Goal: Task Accomplishment & Management: Use online tool/utility

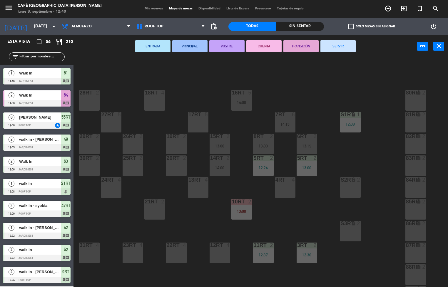
scroll to position [218, 0]
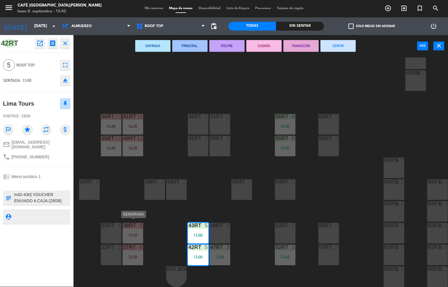
click at [379, 179] on div "84RT" at bounding box center [384, 182] width 10 height 6
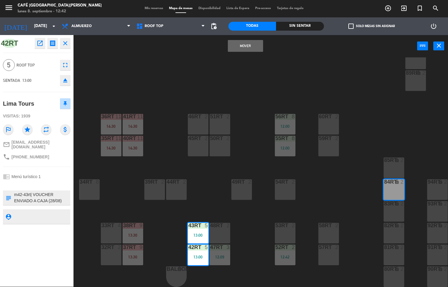
click at [152, 90] on div "18RT 4 16RT 5 14:00 28RT 2 80RR lock 2 27RT 5 7RT 6 14:15 S1RT lock 1 12:08 17R…" at bounding box center [263, 171] width 370 height 229
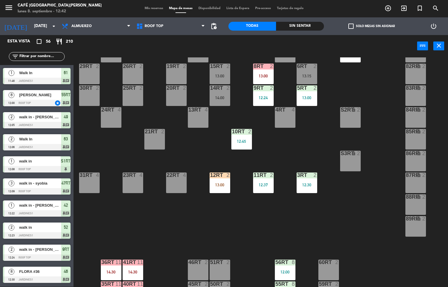
scroll to position [69, 0]
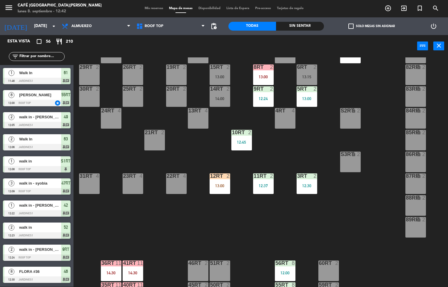
click at [219, 184] on div "13:00" at bounding box center [220, 185] width 21 height 4
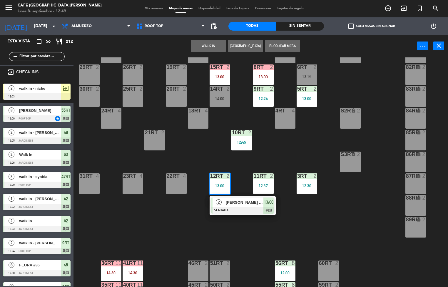
click at [184, 250] on div "18RT 4 16RT 5 14:00 28RT 2 80RR lock 2 27RT 5 7RT 6 14:15 S1RT lock 2 17RT 5 81…" at bounding box center [263, 171] width 370 height 229
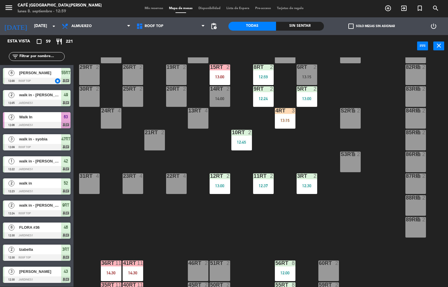
scroll to position [0, 0]
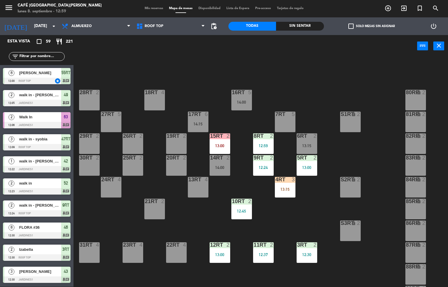
click at [221, 250] on div "12RT 2 13:00" at bounding box center [220, 252] width 21 height 21
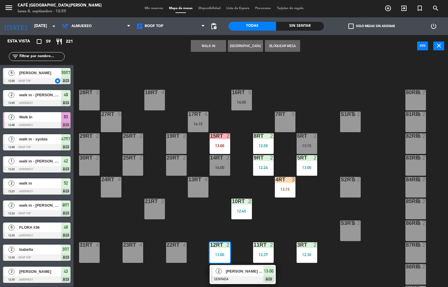
click at [241, 271] on span "[PERSON_NAME] y [PERSON_NAME]" at bounding box center [245, 271] width 38 height 6
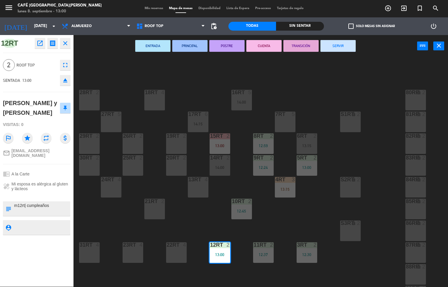
click at [345, 262] on div "18RT 4 16RT 5 14:00 28RT 2 80RR lock 2 27RT 5 7RT 5 S1RT lock 2 17RT 6 14:15 81…" at bounding box center [263, 171] width 370 height 229
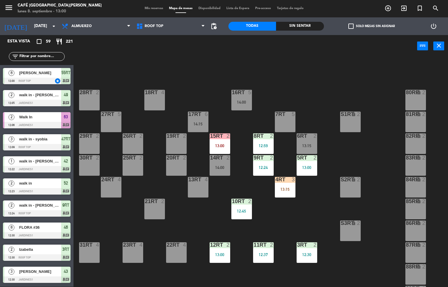
scroll to position [0, 0]
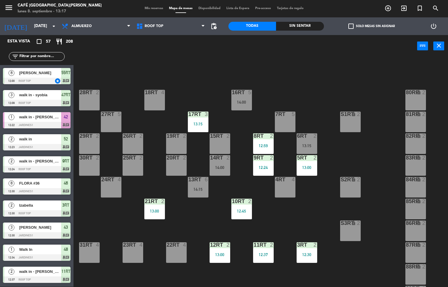
click at [317, 228] on div "18RT 4 16RT 5 14:00 28RT 2 80RR lock 2 27RT 5 7RT 5 S1RT lock 2 17RT 3 13:15 81…" at bounding box center [263, 171] width 370 height 229
click at [293, 224] on div "18RT 4 16RT 5 14:00 28RT 2 80RR lock 2 27RT 5 7RT 5 S1RT lock 2 17RT 3 13:15 81…" at bounding box center [263, 171] width 370 height 229
click at [319, 73] on div "18RT 4 16RT 5 14:00 28RT 2 80RR lock 2 27RT 5 7RT 5 S1RT lock 2 17RT 3 13:15 81…" at bounding box center [263, 171] width 370 height 229
click at [297, 24] on div "Sin sentar" at bounding box center [300, 26] width 48 height 9
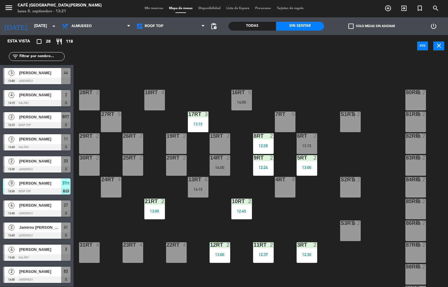
click at [246, 24] on div "Todas" at bounding box center [252, 26] width 48 height 9
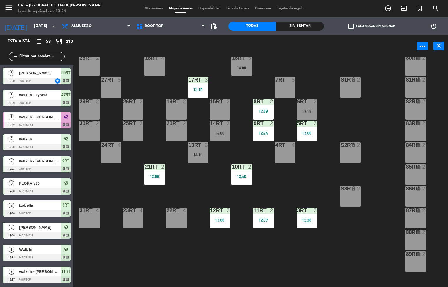
scroll to position [0, 0]
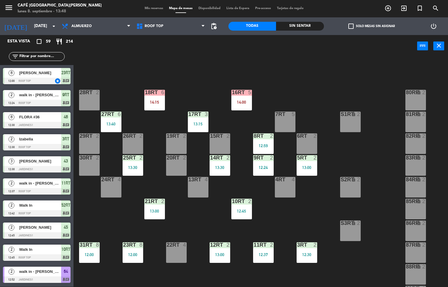
click at [285, 209] on div "18RT 6 14:15 16RT 5 14:00 28RT 2 80RR lock 2 27RT 6 13:40 7RT 5 S1RT lock 2 17R…" at bounding box center [263, 171] width 370 height 229
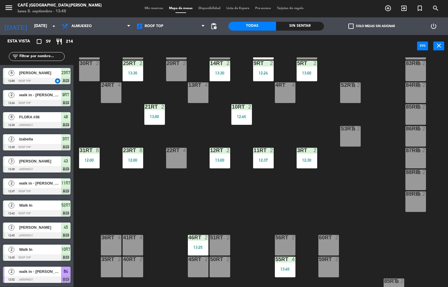
scroll to position [0, 4]
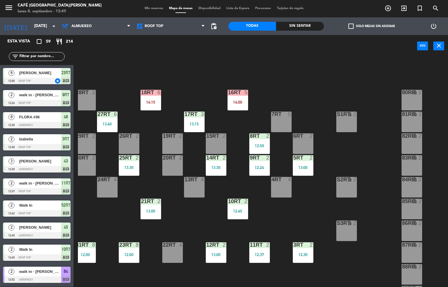
click at [188, 227] on div "18RT 6 14:15 16RT 5 14:00 28RT 2 80RR lock 2 27RT 6 13:40 7RT 5 S1RT lock 2 17R…" at bounding box center [263, 171] width 370 height 229
click at [240, 217] on div "10RT 2 12:45" at bounding box center [237, 208] width 21 height 21
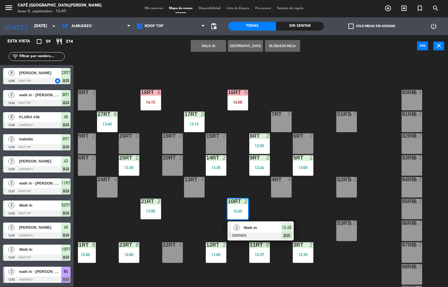
click at [273, 235] on div at bounding box center [260, 235] width 63 height 6
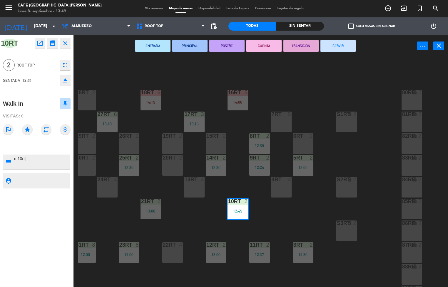
click at [302, 44] on button "TRANSICIÓN" at bounding box center [300, 46] width 35 height 12
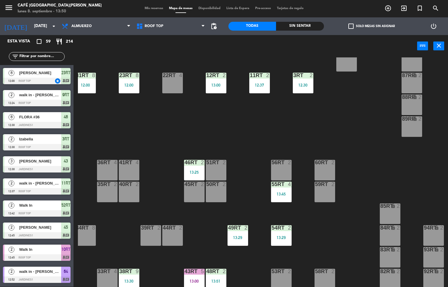
scroll to position [218, 4]
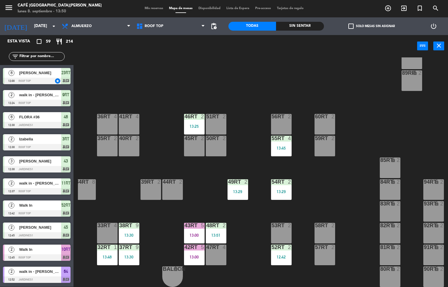
click at [280, 256] on div "52RT 2 12:42" at bounding box center [281, 254] width 21 height 21
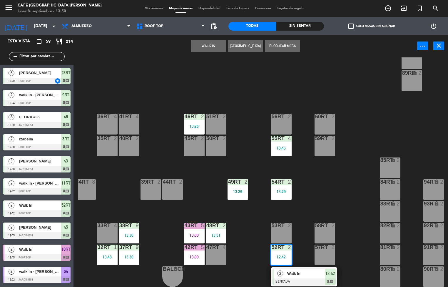
click at [304, 270] on span "Walk In" at bounding box center [306, 273] width 38 height 6
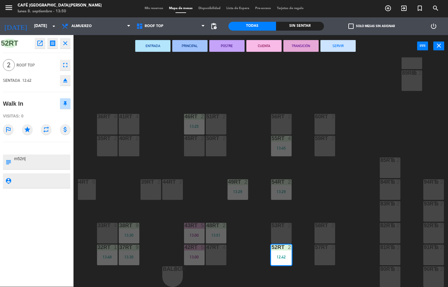
click at [347, 48] on button "SERVIR" at bounding box center [337, 46] width 35 height 12
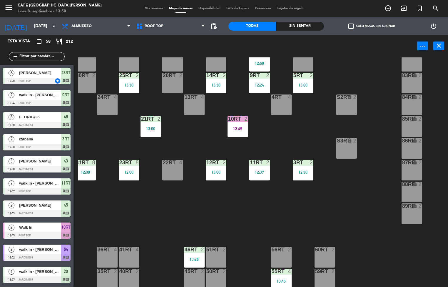
click at [254, 228] on div "18RT 6 14:15 16RT 5 14:00 28RT 2 80RR lock 2 27RT 6 13:40 7RT 5 S1RT lock 2 17R…" at bounding box center [263, 171] width 370 height 229
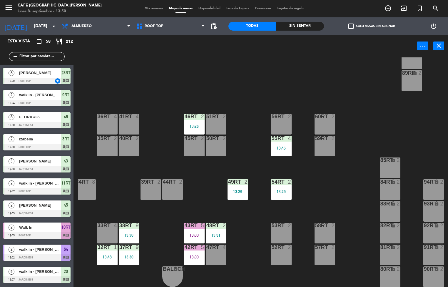
click at [184, 233] on div "13:00" at bounding box center [194, 235] width 21 height 4
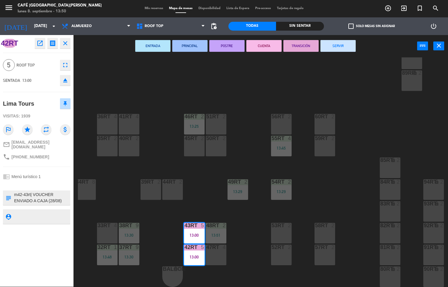
click at [345, 40] on button "SERVIR" at bounding box center [337, 46] width 35 height 12
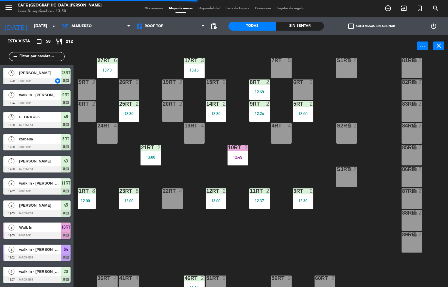
scroll to position [0, 4]
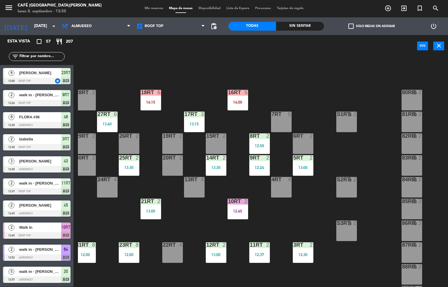
click at [306, 254] on div "12:30" at bounding box center [303, 254] width 21 height 4
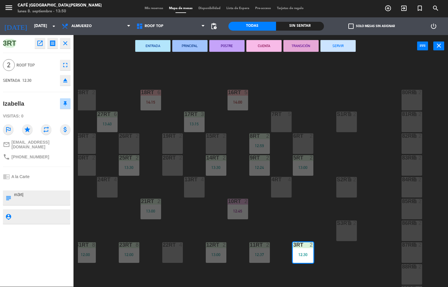
click at [226, 45] on button "POSTRE" at bounding box center [226, 46] width 35 height 12
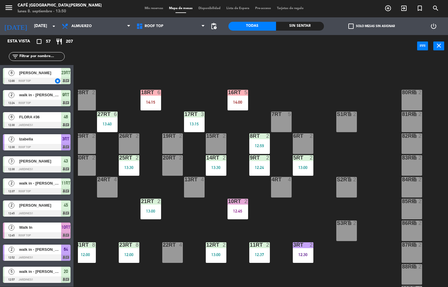
click at [259, 260] on div "11RT 2 12:37" at bounding box center [259, 252] width 21 height 21
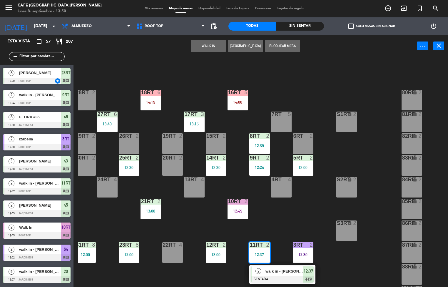
click at [268, 275] on div "walk in - [PERSON_NAME]" at bounding box center [284, 271] width 38 height 10
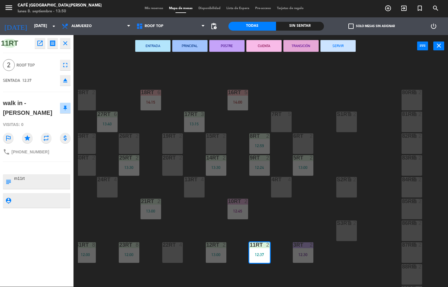
click at [267, 45] on button "CUENTA" at bounding box center [263, 46] width 35 height 12
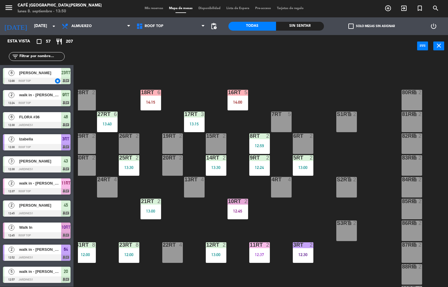
click at [129, 260] on div "23RT 8 12:00" at bounding box center [129, 252] width 21 height 21
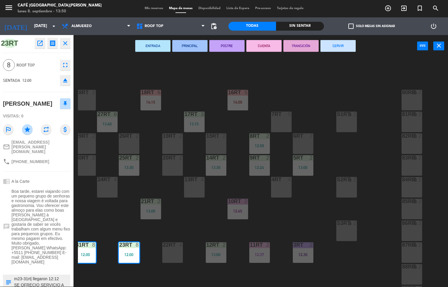
click at [229, 44] on button "POSTRE" at bounding box center [226, 46] width 35 height 12
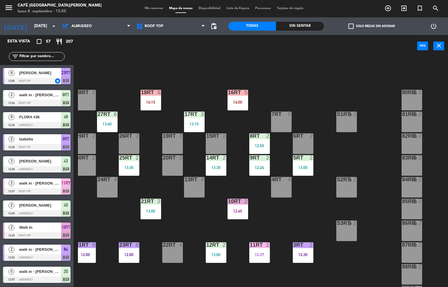
click at [255, 165] on div "12:24" at bounding box center [259, 167] width 21 height 4
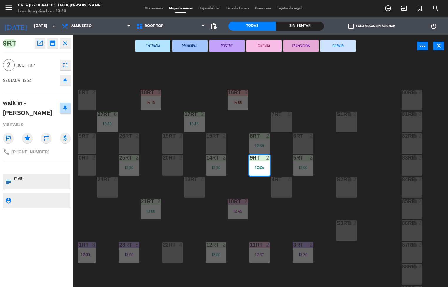
click at [197, 48] on button "PRINCIPAL" at bounding box center [189, 46] width 35 height 12
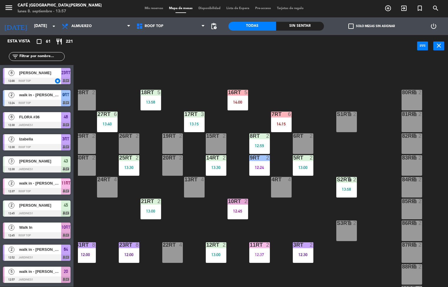
click at [302, 254] on div "12:30" at bounding box center [303, 254] width 21 height 4
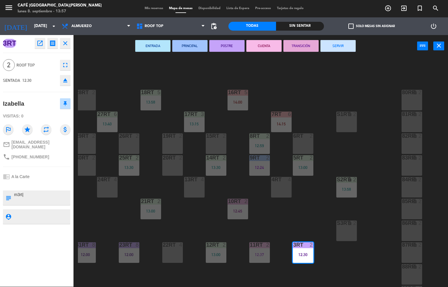
click at [306, 45] on button "TRANSICIÓN" at bounding box center [300, 46] width 35 height 12
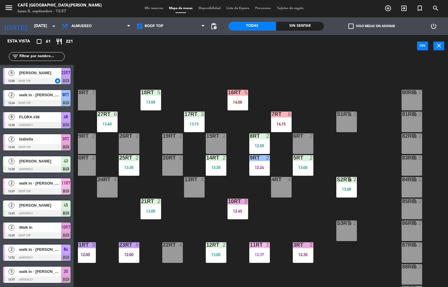
click at [345, 189] on div "13:58" at bounding box center [346, 189] width 21 height 4
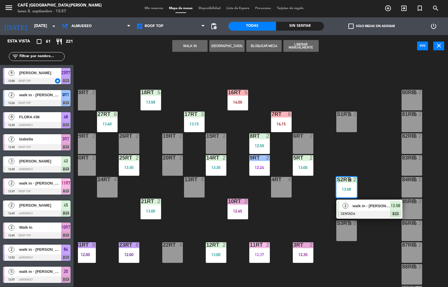
click at [366, 205] on span "walk in - [PERSON_NAME]" at bounding box center [371, 206] width 38 height 6
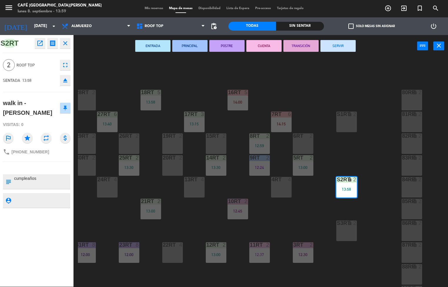
click at [312, 222] on div "18RT 5 13:58 16RT 5 14:00 28RT 2 80RR lock 2 27RT 6 13:40 7RT 6 14:15 S1RT lock…" at bounding box center [263, 171] width 370 height 229
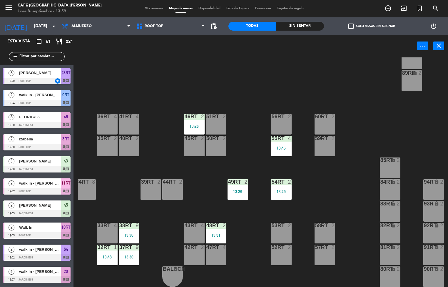
scroll to position [216, 4]
click at [281, 190] on div "13:29" at bounding box center [281, 191] width 21 height 4
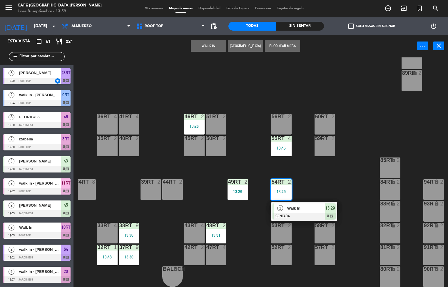
click at [290, 222] on div "2" at bounding box center [290, 224] width 4 height 5
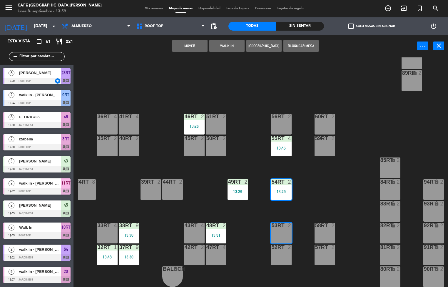
click at [308, 203] on div "18RT 5 13:58 16RT 5 14:00 28RT 2 80RR lock 2 27RT 6 13:40 7RT 6 14:15 S1RT lock…" at bounding box center [263, 171] width 370 height 229
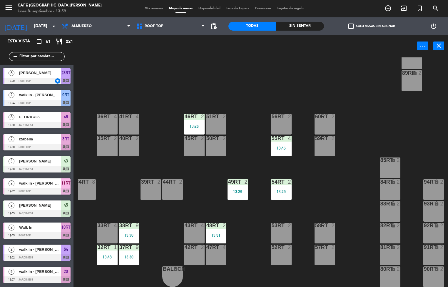
click at [276, 180] on div at bounding box center [281, 181] width 10 height 5
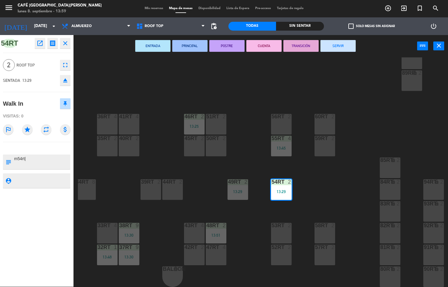
click at [263, 45] on button "CUENTA" at bounding box center [263, 46] width 35 height 12
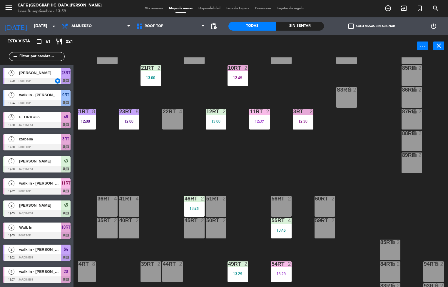
scroll to position [0, 4]
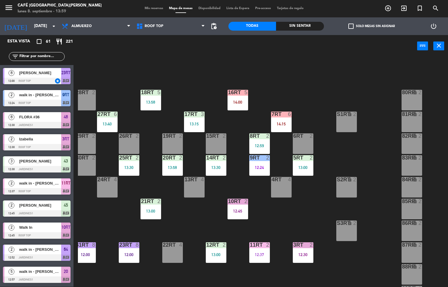
click at [168, 168] on div "13:58" at bounding box center [172, 167] width 21 height 4
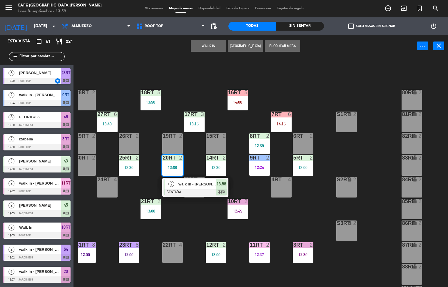
click at [183, 180] on div "walk in - [PERSON_NAME]" at bounding box center [197, 184] width 38 height 10
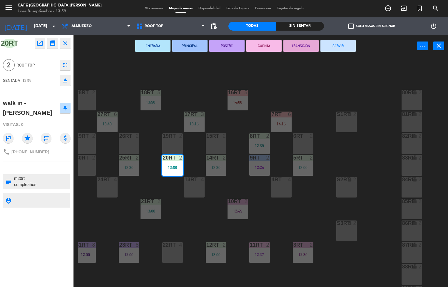
click at [196, 227] on div "18RT 5 13:58 16RT 5 14:00 28RT 2 80RR lock 2 27RT 6 13:40 7RT 6 14:15 S1RT lock…" at bounding box center [263, 171] width 370 height 229
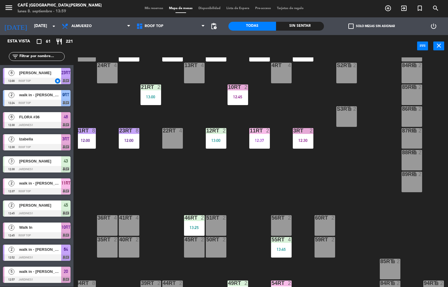
scroll to position [122, 4]
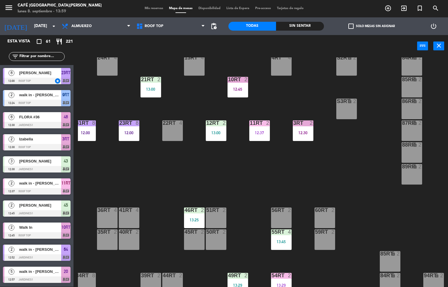
click at [260, 138] on div "11RT 2 12:37" at bounding box center [259, 130] width 21 height 21
click at [259, 170] on div "18RT 5 13:58 16RT 5 14:00 28RT 2 80RR lock 2 27RT 6 13:40 7RT 6 14:15 S1RT lock…" at bounding box center [263, 171] width 370 height 229
click at [256, 133] on div "12:37" at bounding box center [259, 133] width 21 height 4
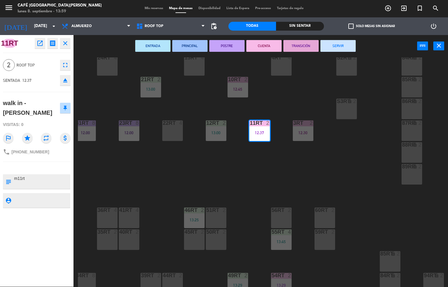
click at [339, 45] on button "SERVIR" at bounding box center [337, 46] width 35 height 12
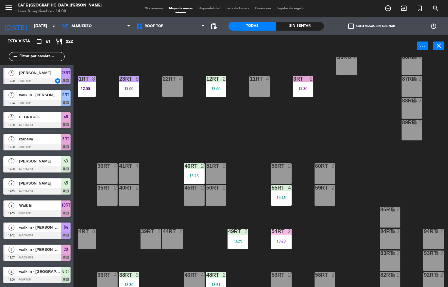
scroll to position [153, 4]
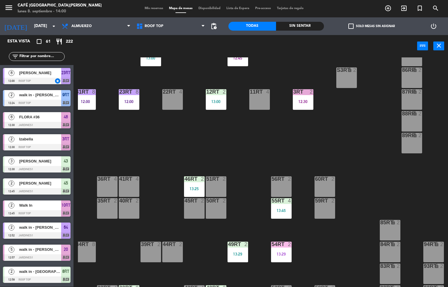
click at [357, 155] on div "18RT 5 13:58 16RT 5 14:00 28RT 2 80RR lock 2 27RT 6 13:40 7RT 6 14:15 S1RT lock…" at bounding box center [263, 171] width 370 height 229
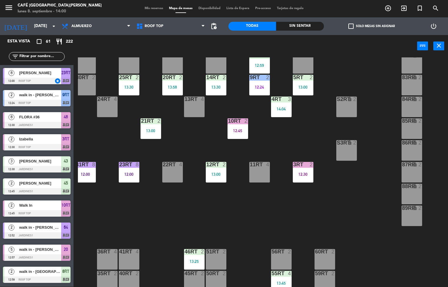
scroll to position [35, 4]
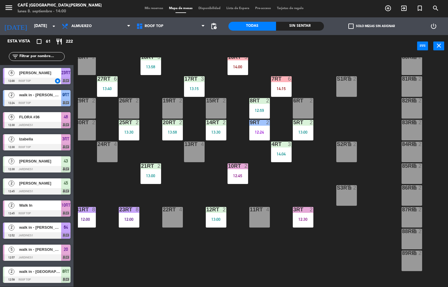
click at [275, 158] on div "4RT 3 14:04" at bounding box center [281, 151] width 21 height 21
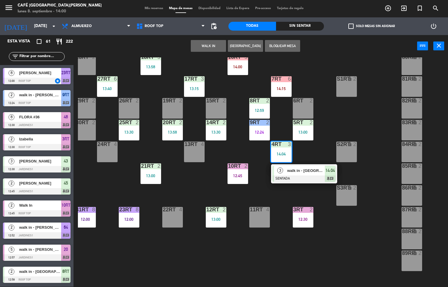
click at [315, 175] on div at bounding box center [303, 178] width 63 height 6
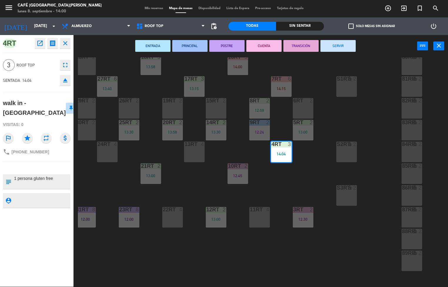
click at [307, 180] on div "18RT 5 13:58 16RT 5 14:00 28RT 2 80RR lock 2 27RT 6 13:40 7RT 6 14:15 S1RT lock…" at bounding box center [263, 171] width 370 height 229
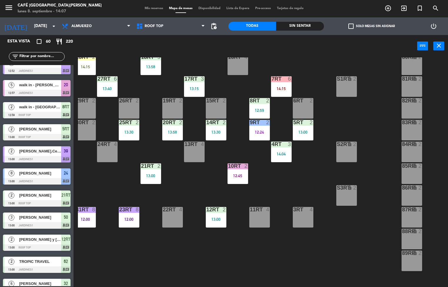
scroll to position [36, 4]
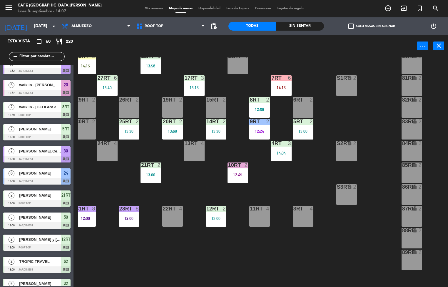
click at [265, 268] on div "18RT 5 13:58 16RT 4 28RT 2 14:15 80RR lock 2 27RT 6 13:40 7RT 6 14:15 S1RT lock…" at bounding box center [263, 171] width 370 height 229
click at [302, 131] on div "13:00" at bounding box center [303, 131] width 21 height 4
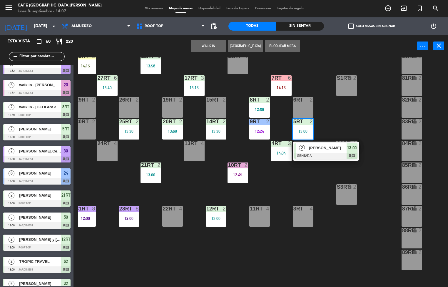
click at [328, 153] on div at bounding box center [325, 156] width 63 height 6
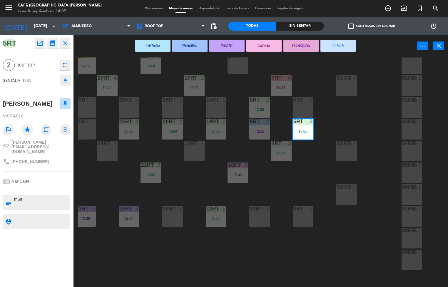
click at [225, 269] on div "18RT 5 13:58 16RT 4 28RT 2 14:15 80RR lock 2 27RT 6 13:40 7RT 6 14:15 S1RT lock…" at bounding box center [263, 171] width 370 height 229
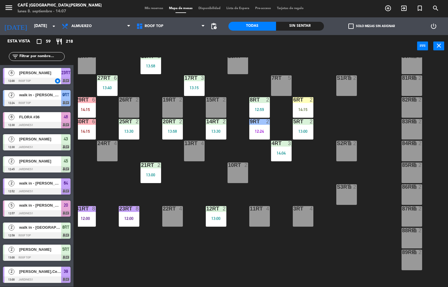
click at [309, 138] on div "5RT 2 13:00" at bounding box center [303, 129] width 21 height 21
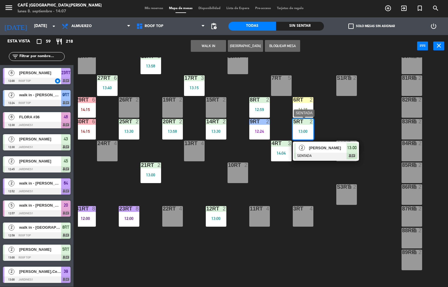
click at [309, 138] on div "5RT 2 13:00" at bounding box center [303, 129] width 21 height 21
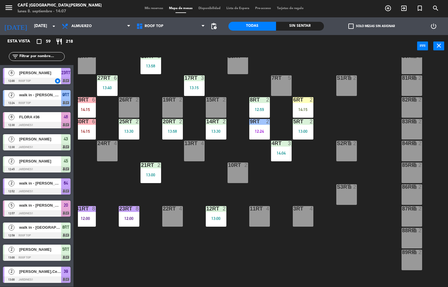
click at [302, 131] on div "13:00" at bounding box center [303, 131] width 21 height 4
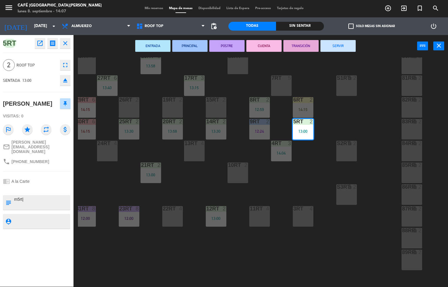
click at [343, 44] on button "SERVIR" at bounding box center [337, 46] width 35 height 12
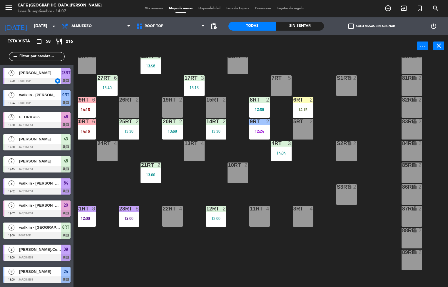
click at [306, 110] on div "14:15" at bounding box center [303, 109] width 21 height 4
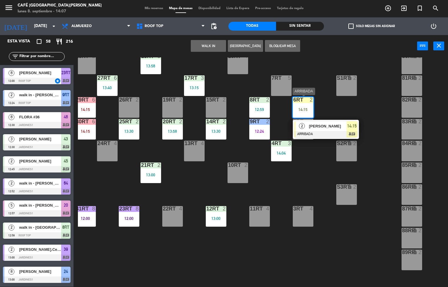
click at [323, 134] on div at bounding box center [325, 134] width 63 height 6
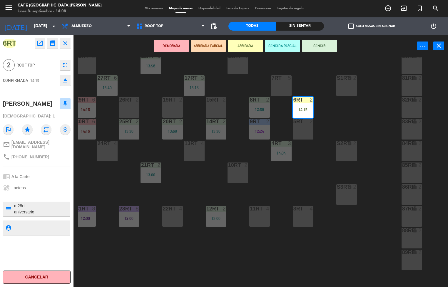
click at [298, 178] on div "18RT 5 13:58 16RT 4 28RT 2 80RR lock 2 27RT 6 13:40 7RT 5 S1RT lock 2 17RT 3 13…" at bounding box center [263, 171] width 370 height 229
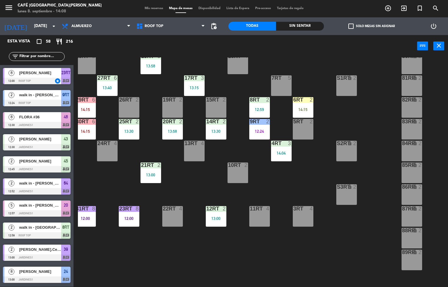
scroll to position [0, 0]
click at [194, 83] on div "17RT 3 13:15" at bounding box center [194, 85] width 21 height 21
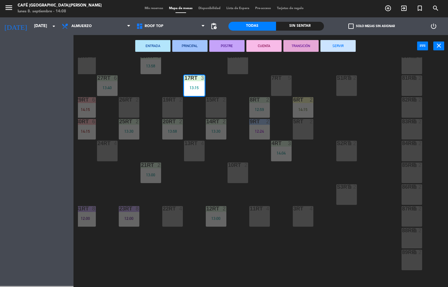
scroll to position [163, 0]
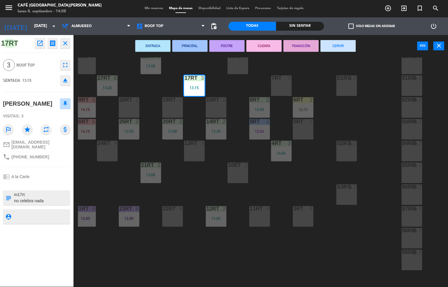
click at [352, 45] on button "SERVIR" at bounding box center [337, 46] width 35 height 12
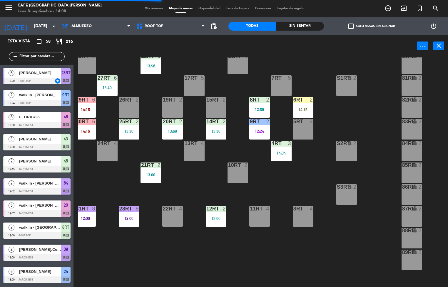
scroll to position [22, 4]
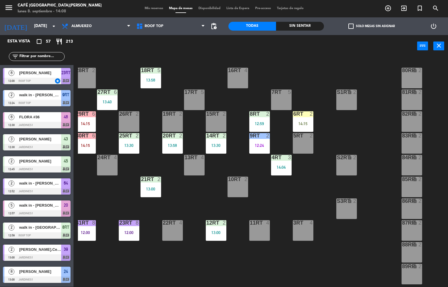
click at [106, 191] on div "18RT 5 13:58 16RT 4 28RT 2 80RR lock 2 27RT 6 13:40 7RT 5 S1RT lock 2 17RT 5 81…" at bounding box center [263, 171] width 370 height 229
click at [90, 141] on div "30RT 6 14:15" at bounding box center [85, 143] width 21 height 21
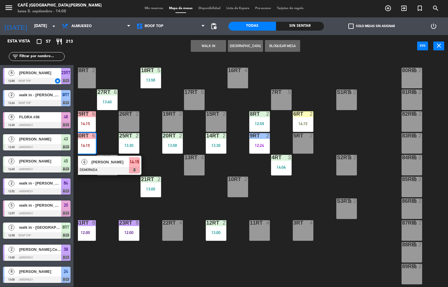
click at [93, 160] on span "[PERSON_NAME]" at bounding box center [110, 162] width 38 height 6
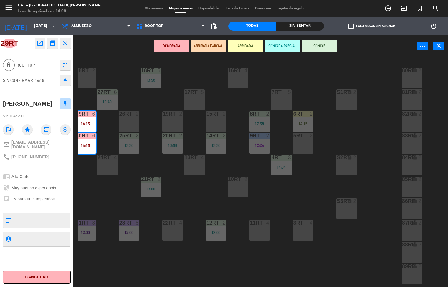
click at [192, 96] on div "17RT 5" at bounding box center [194, 99] width 21 height 21
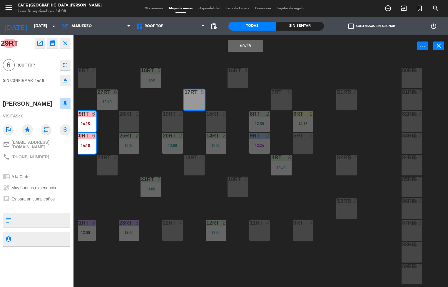
click at [245, 45] on button "Mover" at bounding box center [245, 46] width 35 height 12
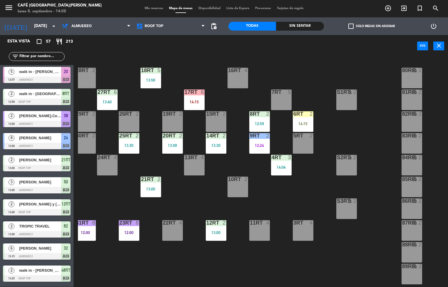
scroll to position [218, 4]
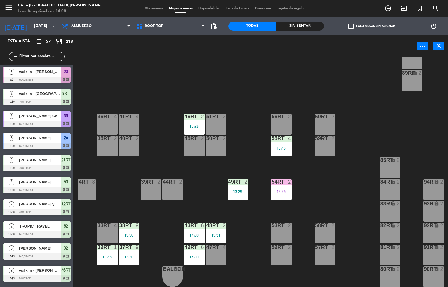
click at [193, 233] on div "14:00" at bounding box center [194, 235] width 21 height 4
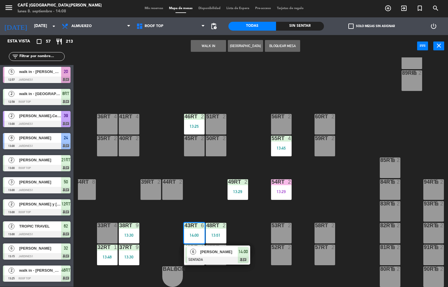
click at [220, 249] on span "[PERSON_NAME]" at bounding box center [219, 251] width 38 height 6
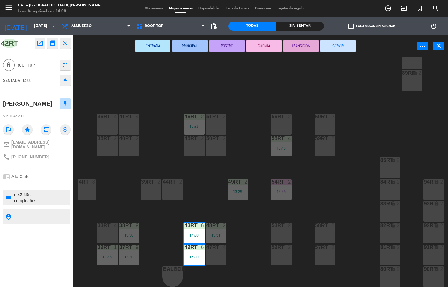
click at [180, 244] on div "42RT" at bounding box center [185, 246] width 10 height 5
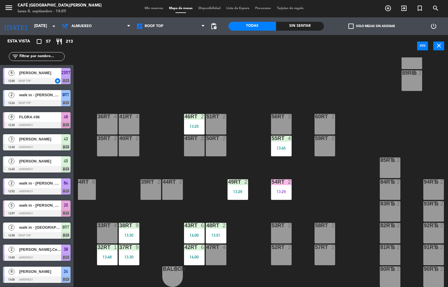
click at [291, 275] on div "18RT 5 13:58 16RT 4 28RT 2 80RR lock 2 27RT 6 13:40 7RT 5 S1RT lock 2 17RT 6 14…" at bounding box center [263, 171] width 370 height 229
click at [253, 241] on div "18RT 5 13:58 16RT 4 28RT 2 80RR lock 2 27RT 6 13:40 7RT 5 S1RT lock 2 17RT 6 14…" at bounding box center [263, 171] width 370 height 229
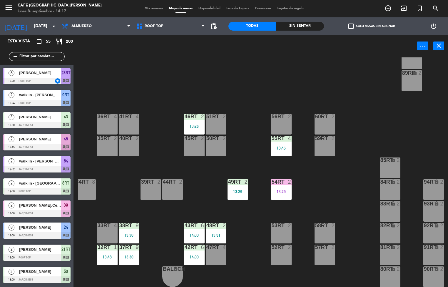
click at [321, 178] on div "18RT 5 13:58 16RT 4 28RT 2 80RR lock 2 27RT 6 13:40 7RT 5 S1RT lock 2 17RT 6 14…" at bounding box center [263, 171] width 370 height 229
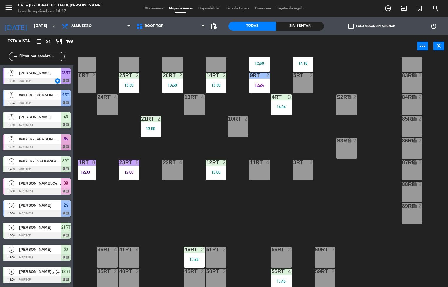
scroll to position [14, 4]
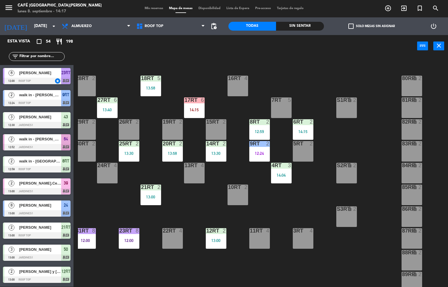
click at [168, 143] on div at bounding box center [173, 143] width 10 height 5
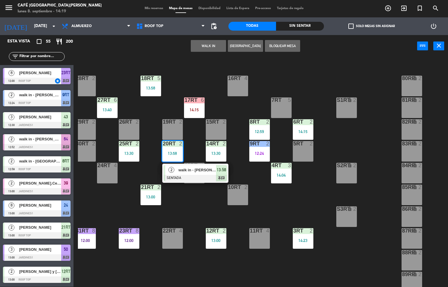
click at [198, 167] on span "walk in - [PERSON_NAME]" at bounding box center [197, 170] width 38 height 6
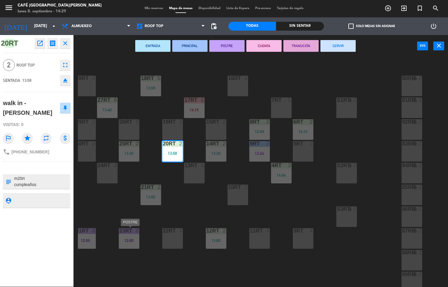
click at [193, 215] on div "18RT 5 13:58 16RT 4 28RT 2 80RR lock 2 27RT 6 13:40 7RT 5 S1RT lock 2 17RT 6 14…" at bounding box center [263, 171] width 370 height 229
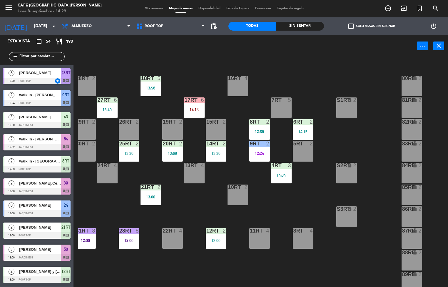
scroll to position [0, 0]
click at [149, 84] on div "18RT 5 13:58" at bounding box center [150, 86] width 21 height 21
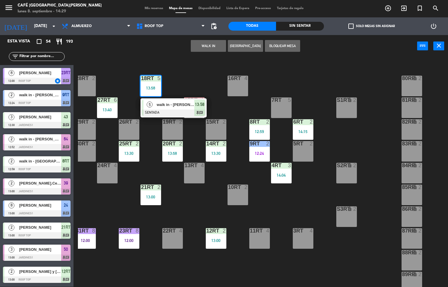
click at [177, 106] on span "walk in - [PERSON_NAME]" at bounding box center [176, 104] width 38 height 6
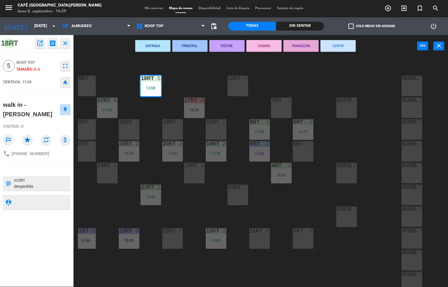
click at [198, 205] on div "18RT 5 13:58 16RT 4 28RT 2 80RR lock 2 27RT 6 13:40 7RT 5 S1RT lock 2 17RT 6 14…" at bounding box center [263, 171] width 370 height 229
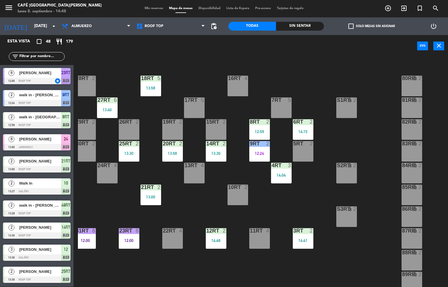
click at [267, 200] on div "18RT 5 13:58 16RT 4 28RT 2 80RR lock 2 27RT 6 13:40 7RT 5 S1RT lock 2 17RT 5 81…" at bounding box center [263, 171] width 370 height 229
click at [154, 88] on div "13:58" at bounding box center [150, 88] width 21 height 4
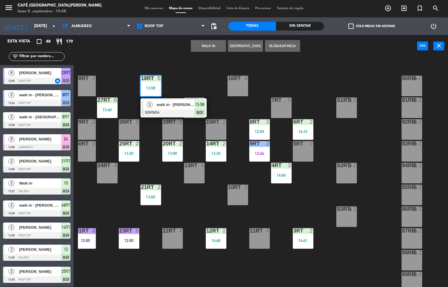
click at [201, 69] on div "18RT 5 13:58 5 walk in - [PERSON_NAME] SENTADA 13:58 chat 16RT 4 28RT 2 80RR lo…" at bounding box center [263, 171] width 370 height 229
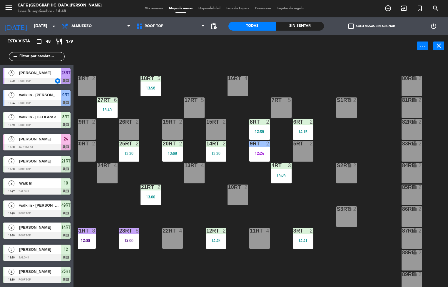
click at [114, 105] on div "27RT 6 13:40" at bounding box center [107, 107] width 21 height 21
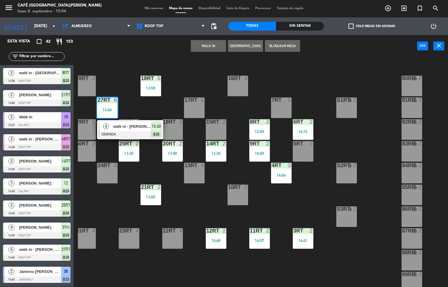
click at [317, 204] on div "18RT 5 13:58 16RT 4 28RT 2 80RR lock 2 27RT 6 13:40 6 walk in - [PERSON_NAME] S…" at bounding box center [263, 171] width 370 height 229
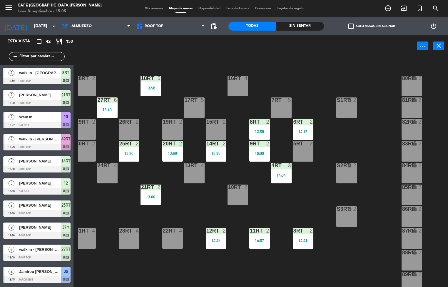
click at [222, 229] on div "2" at bounding box center [224, 230] width 4 height 5
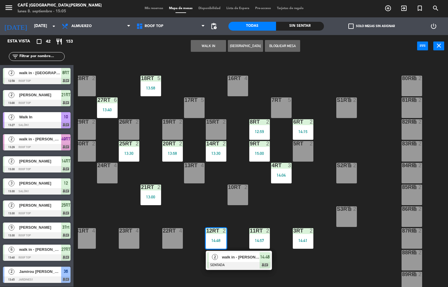
click at [242, 257] on span "walk in - [PERSON_NAME]" at bounding box center [241, 257] width 38 height 6
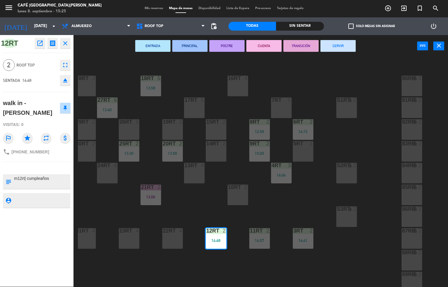
click at [297, 206] on div "18RT 5 13:58 16RT 4 28RT 2 80RR lock 2 27RT 6 13:40 7RT 5 S1RT lock 2 17RT 5 81…" at bounding box center [263, 171] width 370 height 229
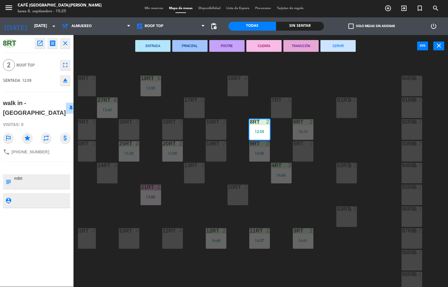
click at [342, 47] on button "SERVIR" at bounding box center [337, 46] width 35 height 12
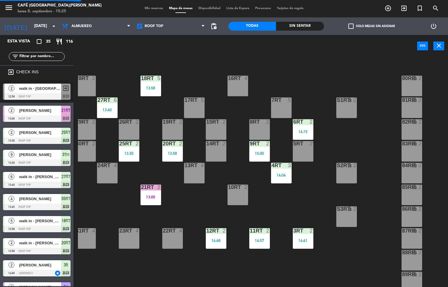
click at [281, 175] on div "14:04" at bounding box center [281, 175] width 21 height 4
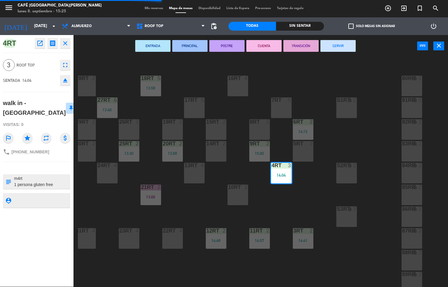
click at [342, 44] on button "SERVIR" at bounding box center [337, 46] width 35 height 12
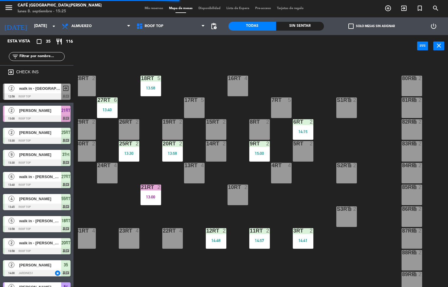
click at [304, 246] on div "3RT 2 14:41" at bounding box center [303, 238] width 21 height 21
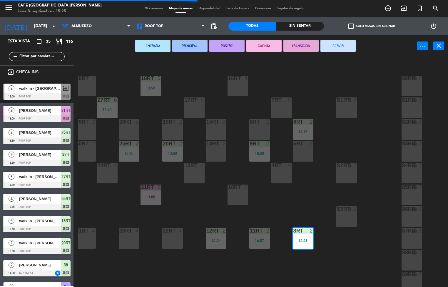
click at [342, 48] on button "SERVIR" at bounding box center [337, 46] width 35 height 12
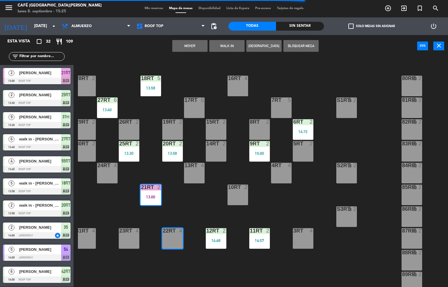
click at [188, 215] on div "18RT 5 13:58 16RT 4 28RT 2 80RR lock 2 27RT 6 13:40 7RT 5 S1RT lock 2 17RT 5 81…" at bounding box center [263, 171] width 370 height 229
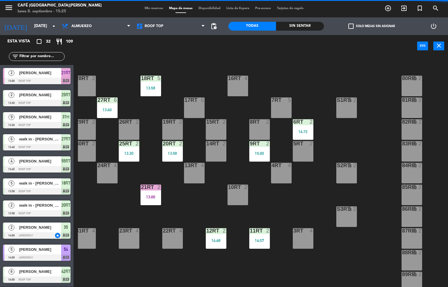
click at [148, 191] on div "21RT 2 13:00" at bounding box center [150, 194] width 21 height 21
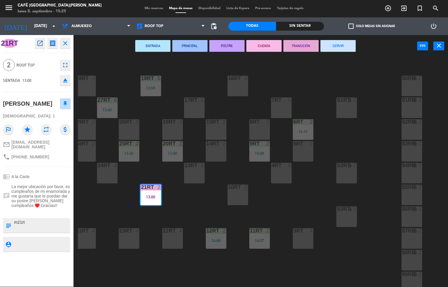
click at [336, 46] on button "SERVIR" at bounding box center [337, 46] width 35 height 12
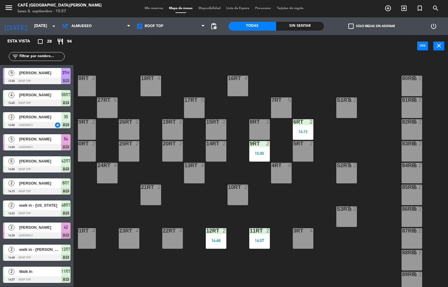
click at [301, 247] on div "3RT 4" at bounding box center [303, 238] width 21 height 21
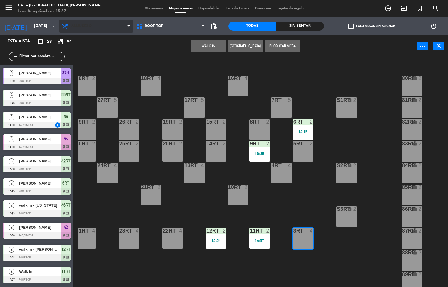
click at [79, 25] on span "Almuerzo" at bounding box center [81, 26] width 20 height 4
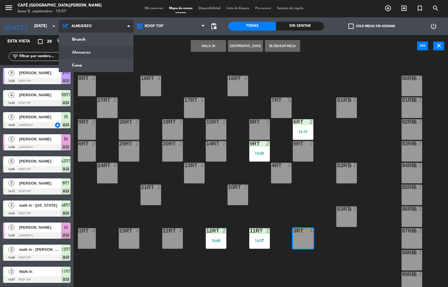
click at [85, 66] on ng-component "menu Café Museo [PERSON_NAME] [DATE] 8. septiembre - 15:57 Mis reservas Mapa de…" at bounding box center [224, 143] width 448 height 287
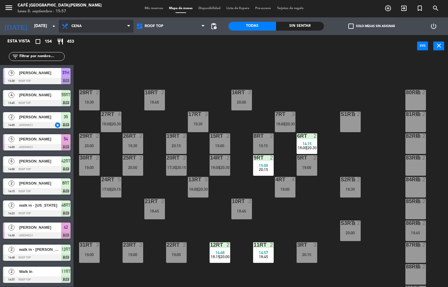
scroll to position [218, 0]
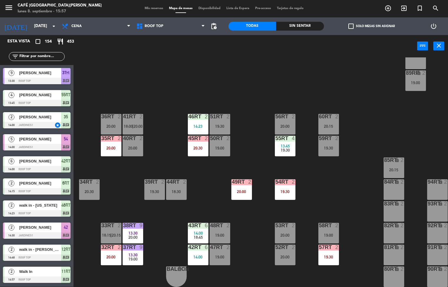
click at [129, 252] on span "13:30" at bounding box center [132, 254] width 9 height 5
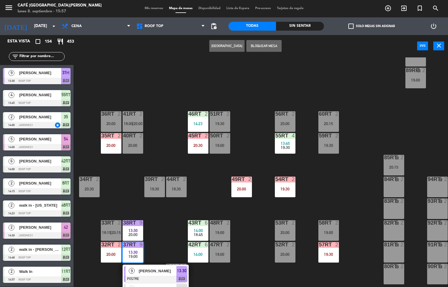
click at [166, 242] on div "18RT 2 18:45 16RT 2 20:00 28RT 2 19:30 80RR lock 2 27RT 4 18:00 | 20:30 7RT 3 1…" at bounding box center [263, 171] width 370 height 229
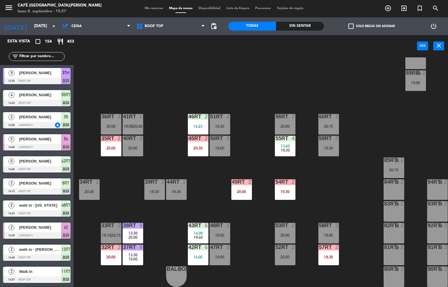
click at [113, 250] on div "32rt 2 20:00" at bounding box center [111, 254] width 21 height 21
click at [167, 225] on div "18RT 2 18:45 16RT 2 20:00 28RT 2 19:30 80RR lock 2 27RT 4 18:00 | 20:30 7RT 3 1…" at bounding box center [263, 171] width 370 height 229
click at [200, 245] on div at bounding box center [198, 246] width 10 height 5
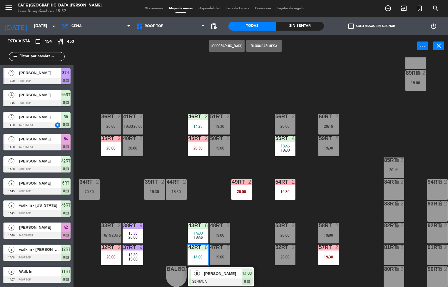
click at [183, 224] on div "43RT" at bounding box center [188, 224] width 10 height 5
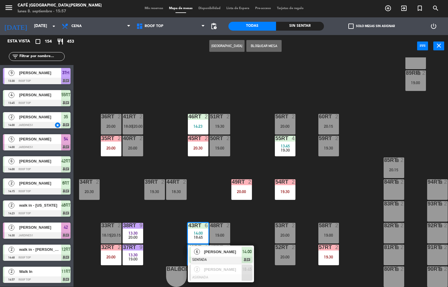
click at [206, 222] on div "6" at bounding box center [207, 224] width 4 height 5
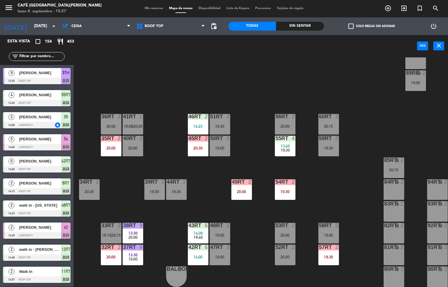
click at [169, 220] on div "18RT 2 18:45 16RT 2 20:00 28RT 2 19:30 80RR lock 2 27RT 4 18:00 | 20:30 7RT 3 1…" at bounding box center [263, 171] width 370 height 229
click at [137, 244] on div at bounding box center [133, 246] width 10 height 5
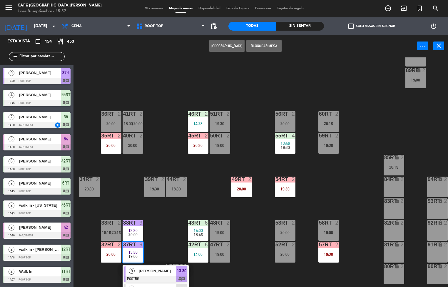
click at [175, 244] on div "18RT 2 18:45 16RT 2 20:00 28RT 2 19:30 80RR lock 2 27RT 4 18:00 | 20:30 7RT 3 1…" at bounding box center [263, 171] width 370 height 229
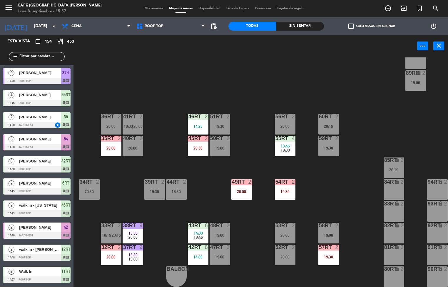
click at [138, 231] on div "13:30" at bounding box center [133, 233] width 21 height 4
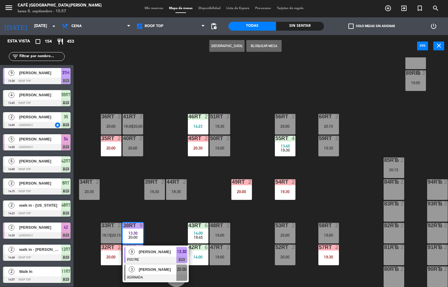
click at [153, 270] on div "[PERSON_NAME]" at bounding box center [157, 269] width 38 height 10
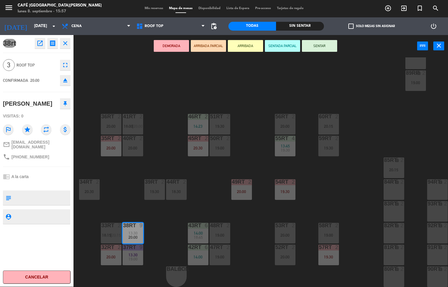
click at [168, 224] on div "18RT 2 18:45 16RT 2 20:00 28RT 2 19:30 80RR lock 2 27RT 4 18:00 | 20:30 7RT 3 1…" at bounding box center [263, 171] width 370 height 229
click at [168, 229] on div "18RT 2 18:45 16RT 2 20:00 28RT 2 19:30 80RR lock 2 27RT 4 18:00 | 20:30 7RT 3 1…" at bounding box center [263, 171] width 370 height 229
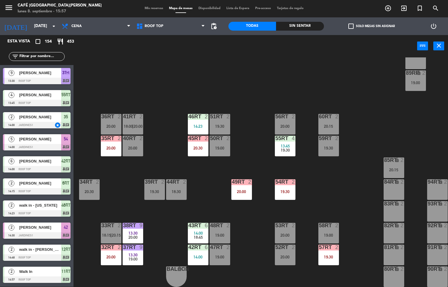
click at [131, 222] on div at bounding box center [133, 224] width 10 height 5
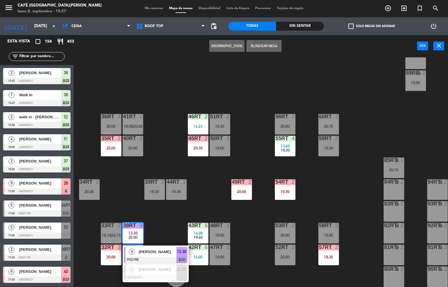
scroll to position [0, 0]
click at [156, 252] on div "[PERSON_NAME]" at bounding box center [157, 252] width 38 height 10
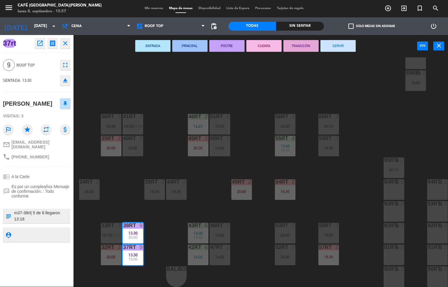
click at [166, 228] on div "18RT 2 18:45 16RT 2 20:00 28RT 2 19:30 80RR lock 2 27RT 4 18:00 | 20:30 7RT 3 1…" at bounding box center [263, 171] width 370 height 229
